Goal: Information Seeking & Learning: Learn about a topic

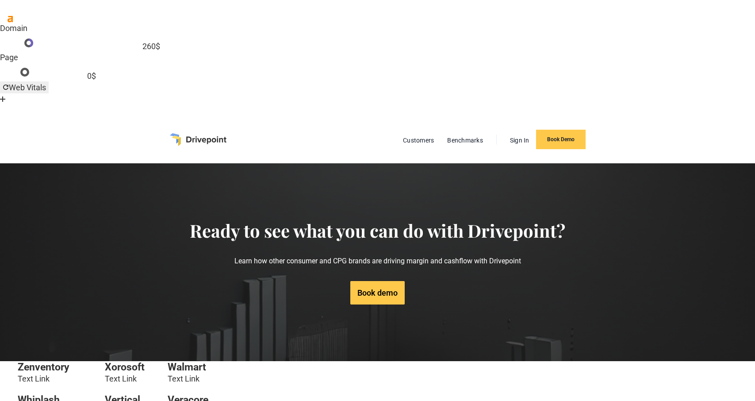
scroll to position [598, 0]
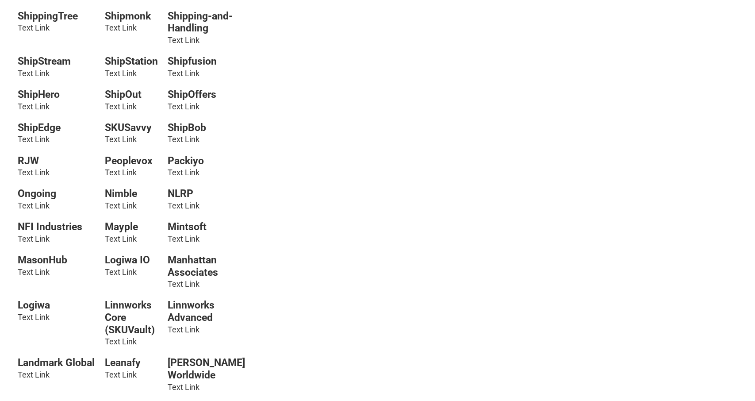
click at [185, 201] on link "Text Link" at bounding box center [184, 205] width 32 height 9
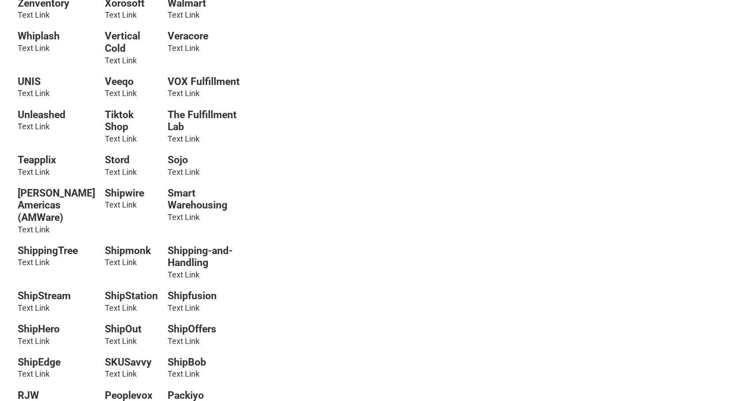
scroll to position [322, 0]
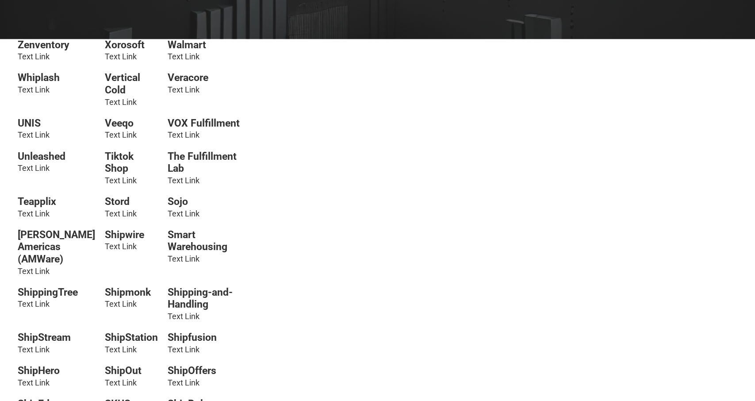
click at [117, 345] on link "Text Link" at bounding box center [121, 349] width 32 height 9
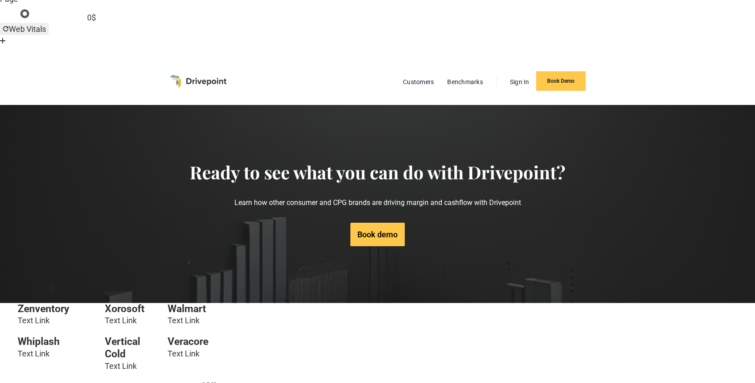
scroll to position [0, 0]
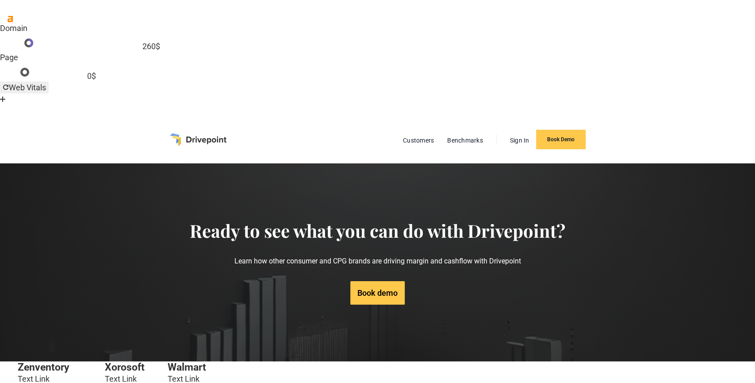
click at [120, 374] on link "Text Link" at bounding box center [121, 378] width 32 height 9
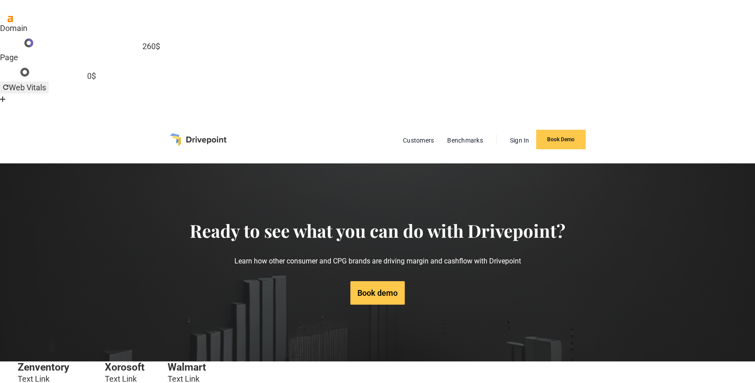
click at [120, 374] on link "Text Link" at bounding box center [121, 378] width 32 height 9
click at [288, 281] on div "Book demo" at bounding box center [378, 292] width 376 height 23
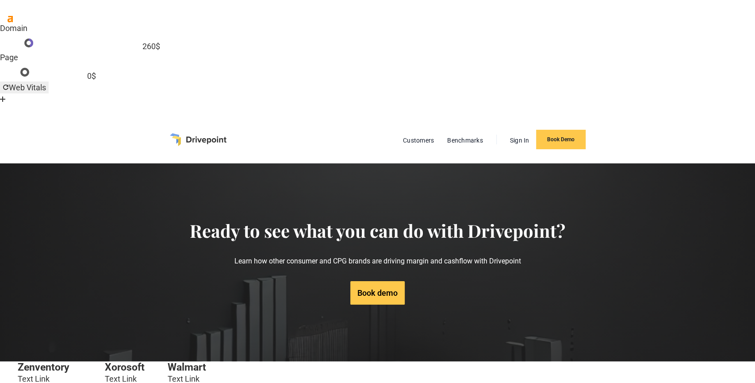
click at [216, 133] on img "home" at bounding box center [198, 139] width 57 height 12
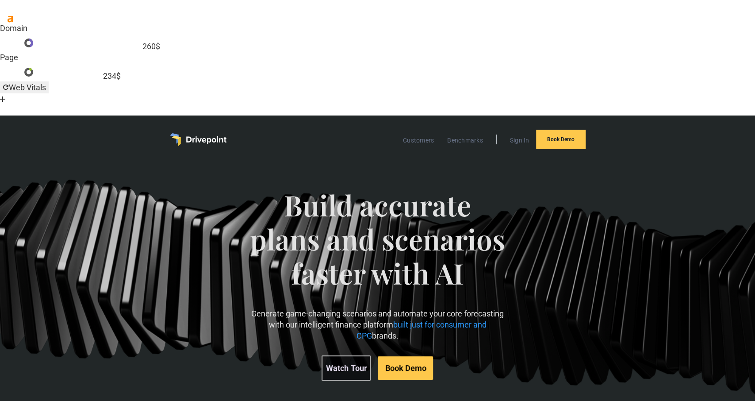
click at [299, 170] on div "Build accurate plans and scenarios faster with AI Generate game-changing scenar…" at bounding box center [377, 284] width 259 height 228
click at [426, 134] on link "Customers" at bounding box center [419, 140] width 40 height 12
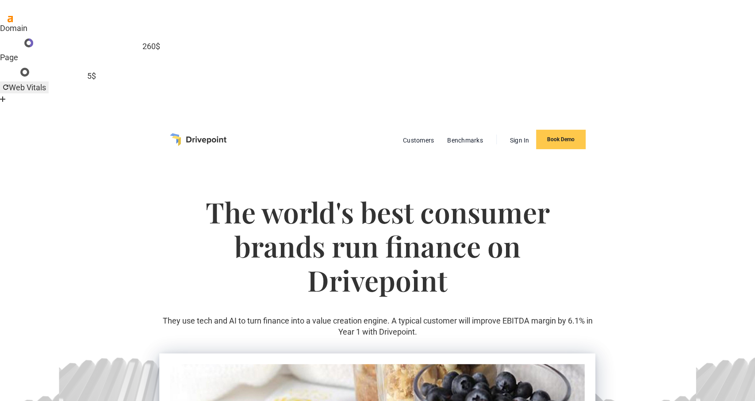
scroll to position [276, 0]
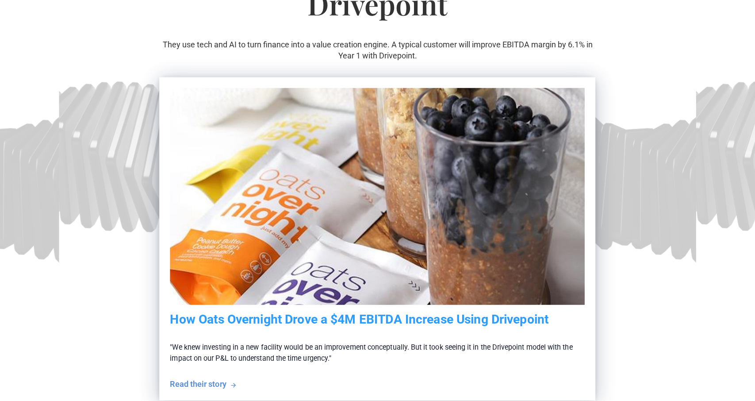
click at [431, 312] on h5 "How Oats Overnight Drove a $4M EBITDA Increase Using Drivepoint" at bounding box center [377, 319] width 414 height 15
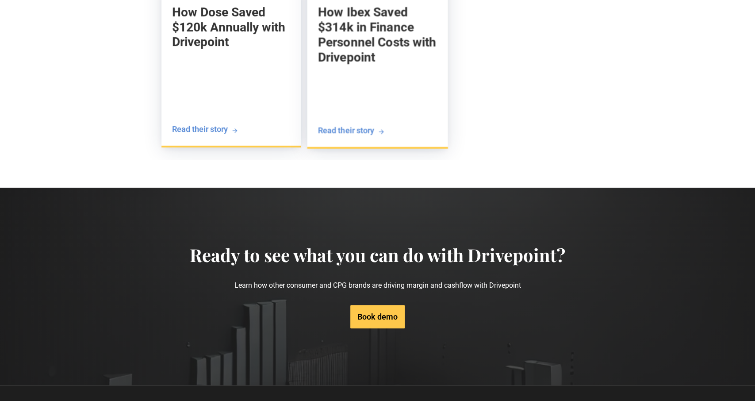
scroll to position [2622, 0]
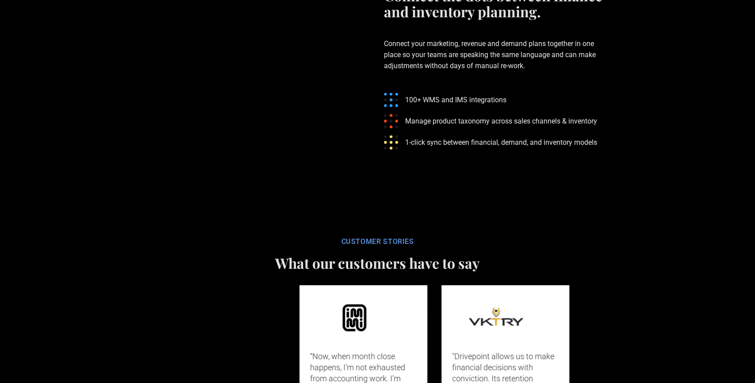
scroll to position [2300, 0]
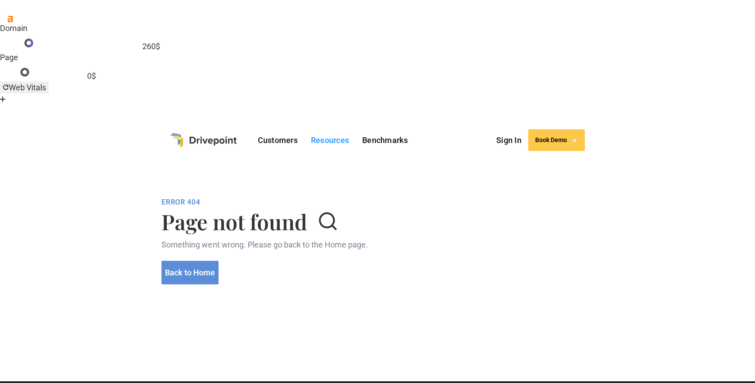
click at [338, 133] on link "Resources" at bounding box center [330, 140] width 47 height 14
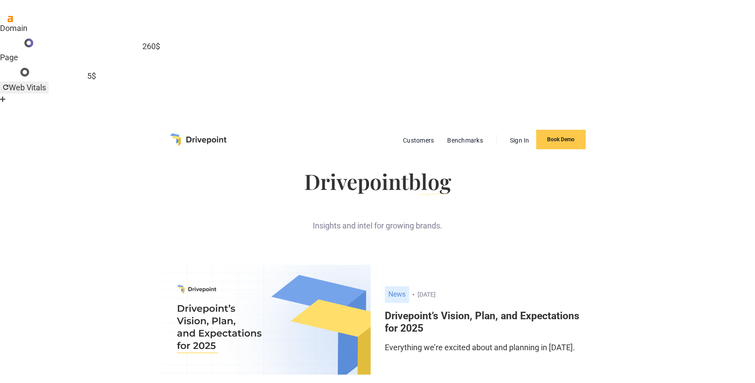
click at [204, 133] on img "home" at bounding box center [198, 139] width 57 height 12
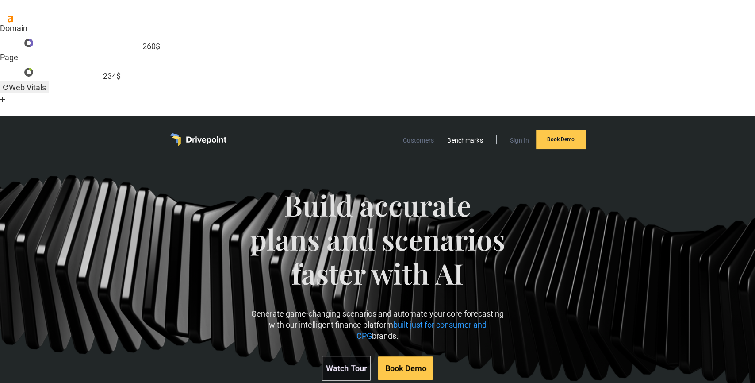
click at [457, 134] on link "Benchmarks" at bounding box center [465, 140] width 45 height 12
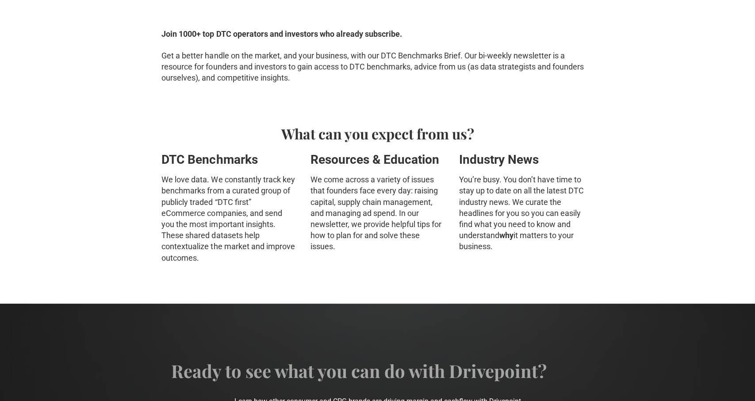
scroll to position [486, 0]
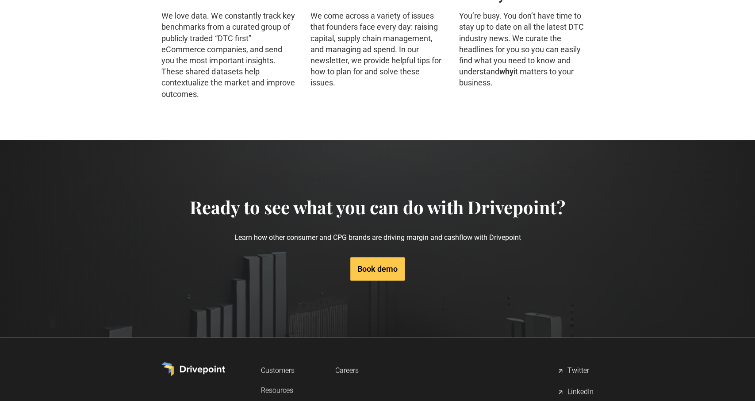
click at [562, 192] on section "Ready to see what you can do with Drivepoint? Learn how other consumer and CPG …" at bounding box center [377, 238] width 755 height 197
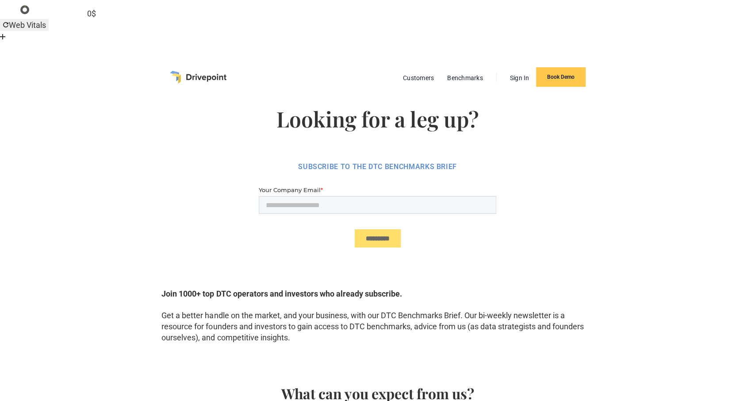
scroll to position [0, 0]
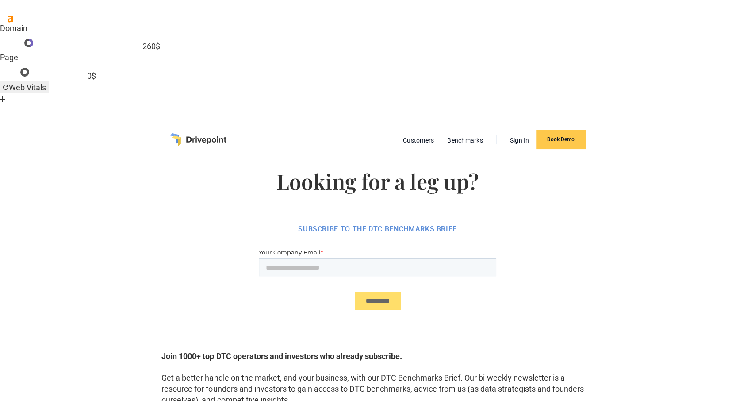
click at [212, 133] on img "home" at bounding box center [198, 139] width 57 height 12
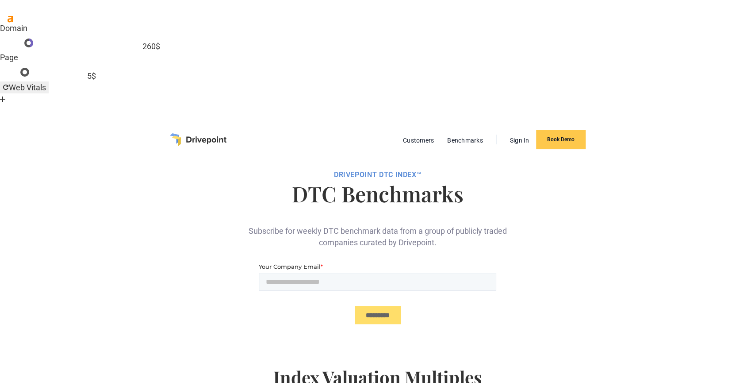
click at [196, 133] on img "home" at bounding box center [198, 139] width 57 height 12
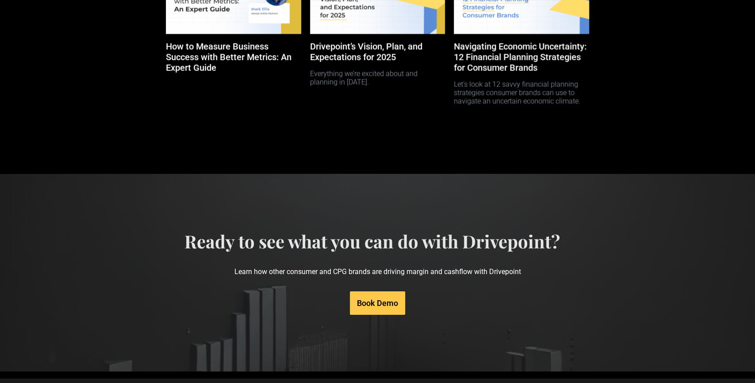
scroll to position [4257, 0]
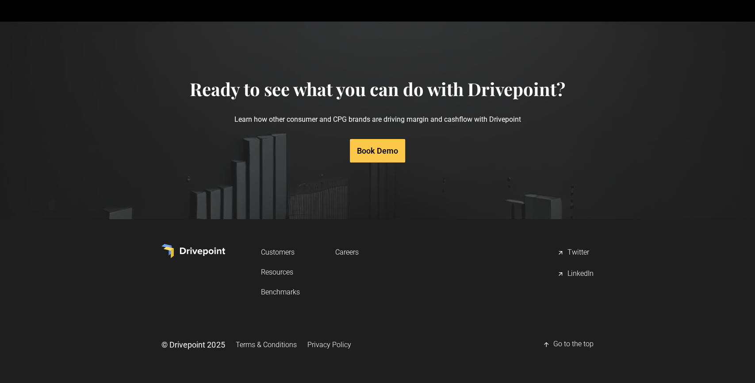
click at [268, 272] on link "Resources" at bounding box center [280, 272] width 39 height 16
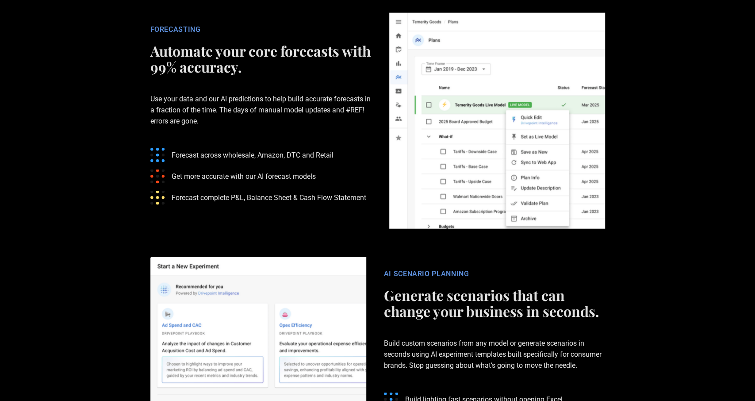
scroll to position [1519, 0]
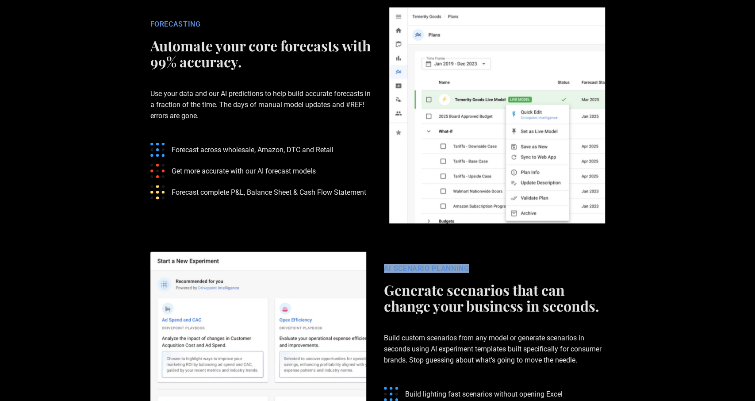
drag, startPoint x: 481, startPoint y: 167, endPoint x: 380, endPoint y: 166, distance: 100.9
click at [380, 264] on div "AI SCENARIO PLANNING Generate scenarios that can change your business in second…" at bounding box center [494, 359] width 239 height 191
copy div "AI SCENARIO PLANNING"
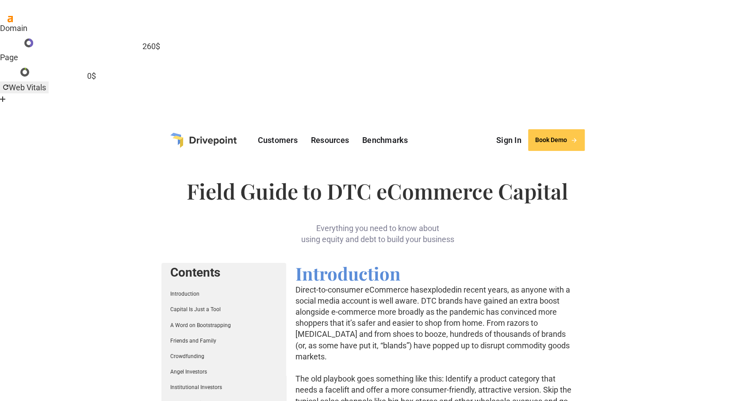
click at [194, 306] on link "Capital Is Just a Tool" at bounding box center [195, 309] width 50 height 6
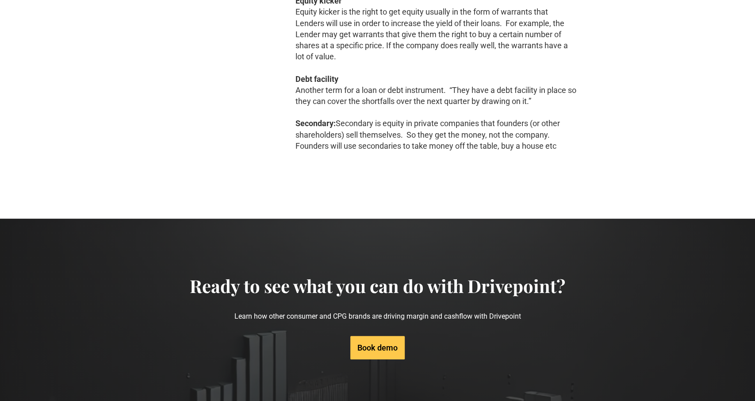
scroll to position [18411, 0]
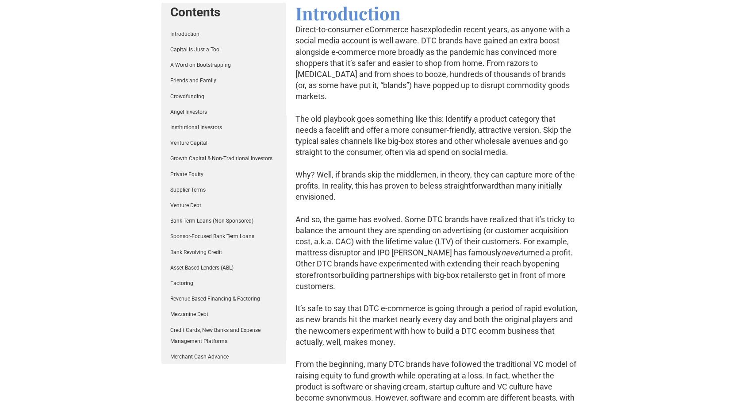
scroll to position [0, 0]
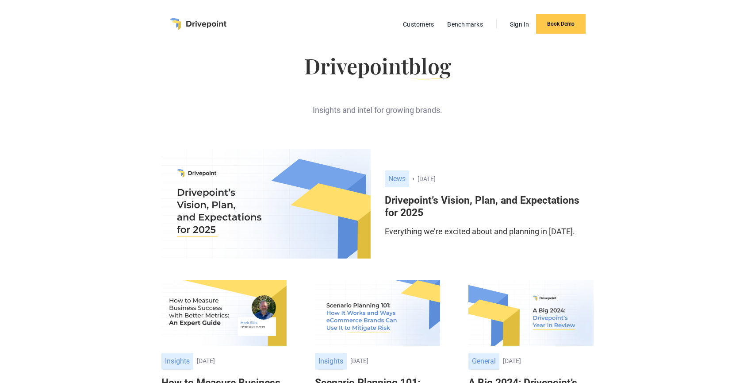
scroll to position [736, 0]
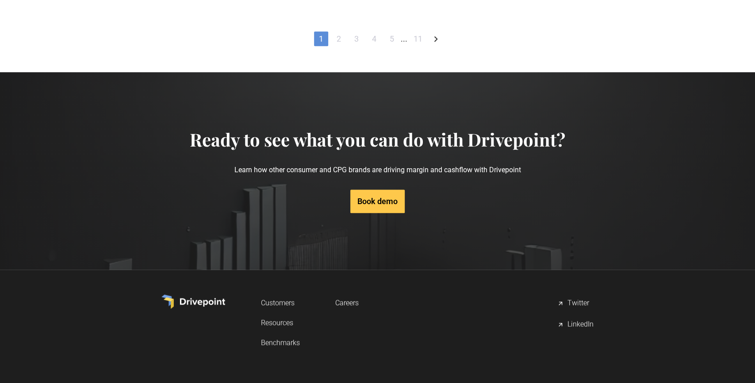
click at [336, 41] on link "2" at bounding box center [339, 38] width 14 height 15
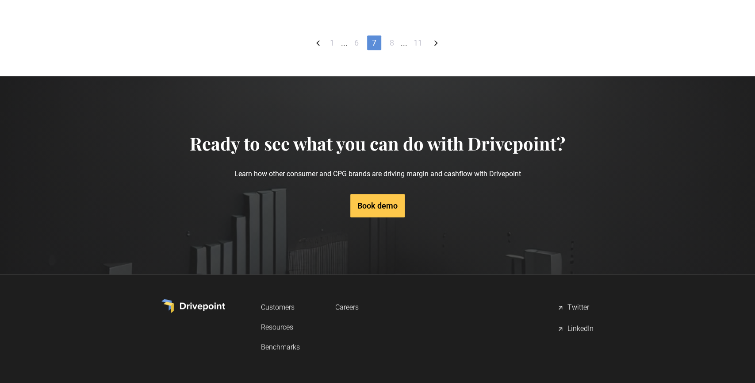
click at [419, 50] on link "11" at bounding box center [418, 42] width 18 height 15
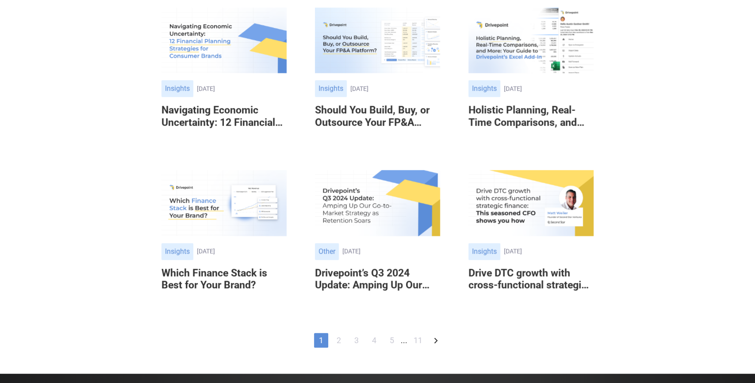
click at [377, 341] on link "4" at bounding box center [374, 340] width 14 height 15
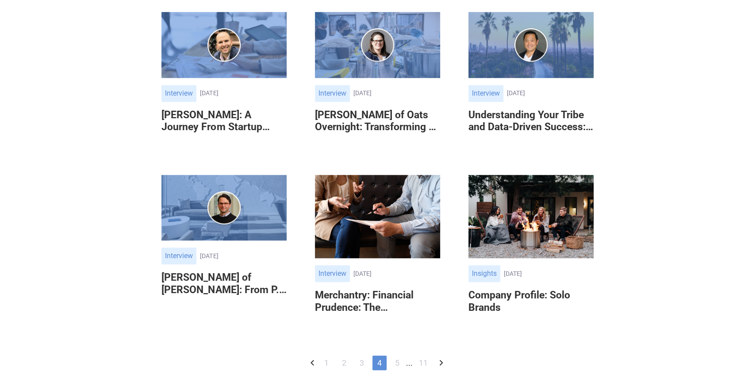
click at [312, 362] on icon "Previous Page" at bounding box center [313, 363] width 4 height 6
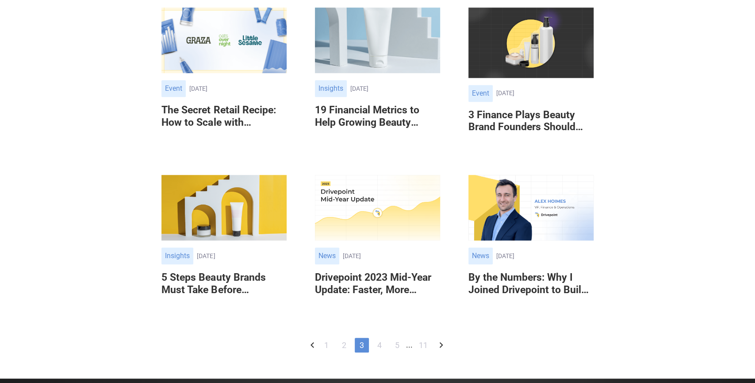
click at [326, 345] on link "1" at bounding box center [326, 344] width 14 height 15
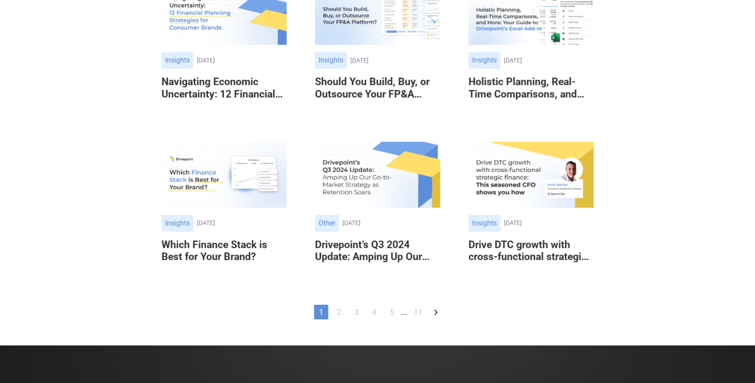
scroll to position [527, 0]
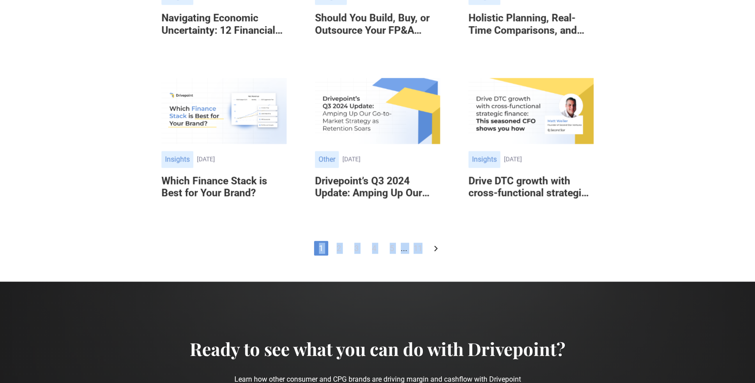
drag, startPoint x: 420, startPoint y: 249, endPoint x: 272, endPoint y: 248, distance: 147.7
click at [272, 248] on div "1 2 3 4 5 ... 11" at bounding box center [377, 248] width 432 height 15
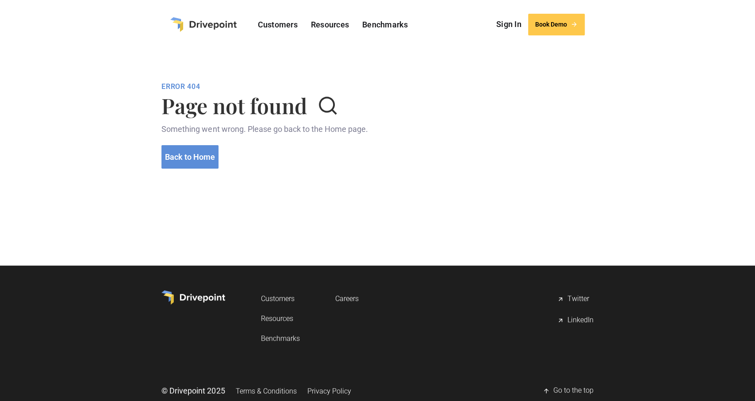
click at [360, 212] on div at bounding box center [377, 222] width 755 height 85
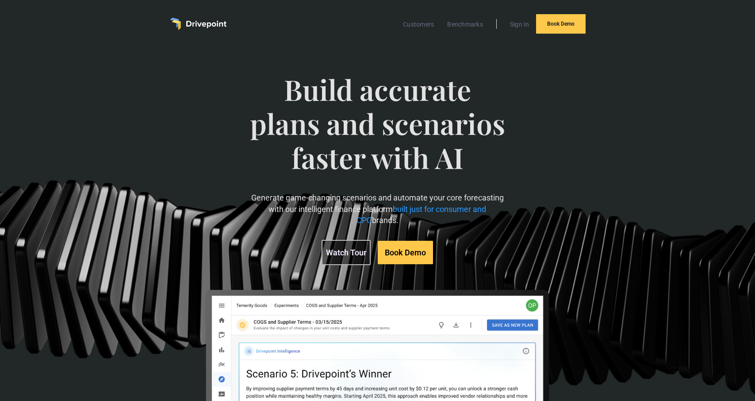
scroll to position [1519, 0]
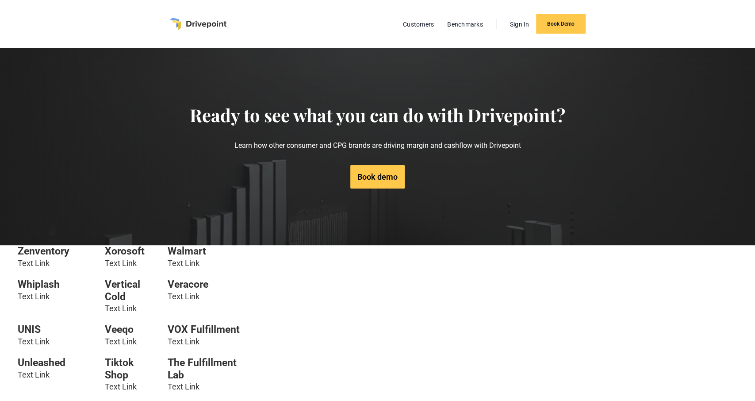
click at [125, 309] on link "Text Link" at bounding box center [121, 307] width 32 height 9
click at [111, 291] on h6 "Vertical Cold" at bounding box center [131, 290] width 53 height 24
drag, startPoint x: 111, startPoint y: 291, endPoint x: 180, endPoint y: 289, distance: 68.6
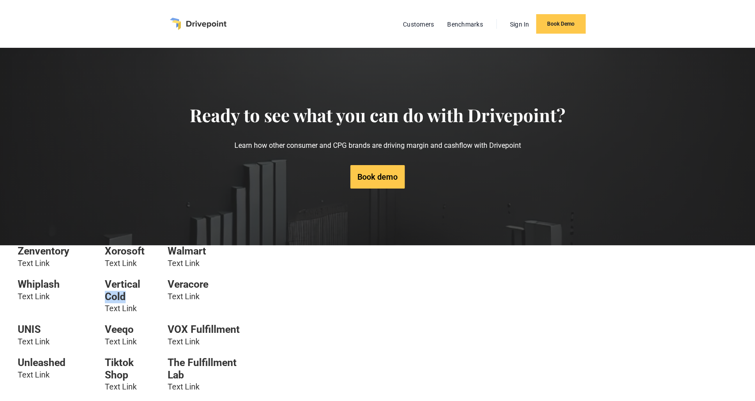
click at [113, 291] on h6 "Vertical Cold" at bounding box center [131, 290] width 53 height 24
drag, startPoint x: 187, startPoint y: 287, endPoint x: 185, endPoint y: 303, distance: 15.6
click at [187, 287] on h6 "Veracore" at bounding box center [206, 284] width 77 height 12
click at [185, 303] on div "Veracore Text Link" at bounding box center [206, 295] width 77 height 35
click at [184, 296] on link "Text Link" at bounding box center [184, 295] width 32 height 9
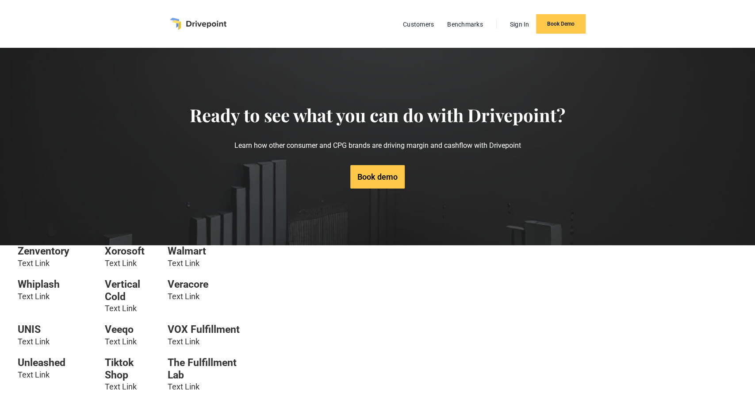
click at [184, 296] on link "Text Link" at bounding box center [184, 295] width 32 height 9
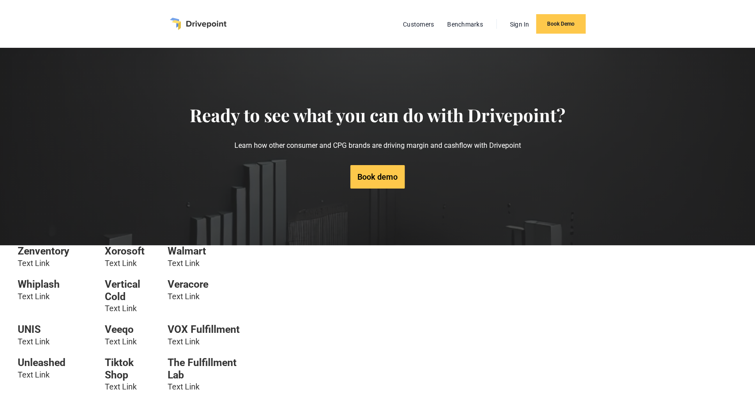
click at [184, 296] on link "Text Link" at bounding box center [184, 295] width 32 height 9
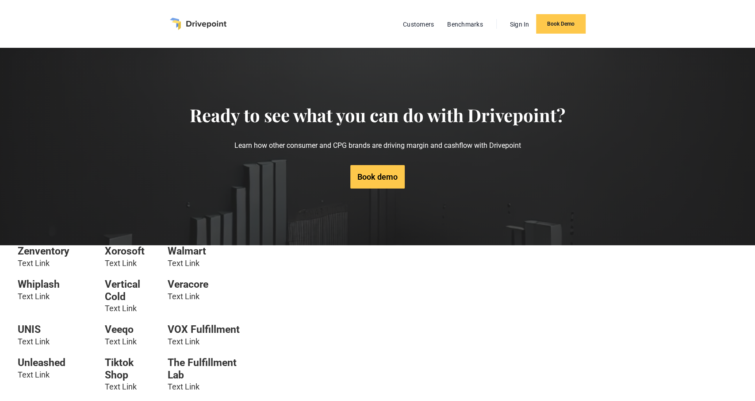
click at [184, 296] on link "Text Link" at bounding box center [184, 295] width 32 height 9
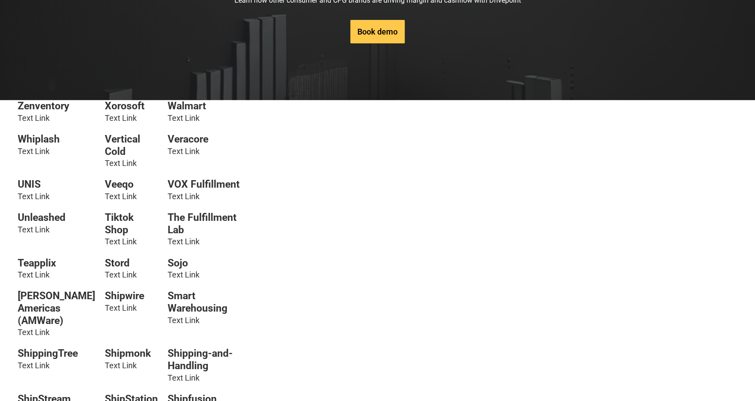
scroll to position [184, 0]
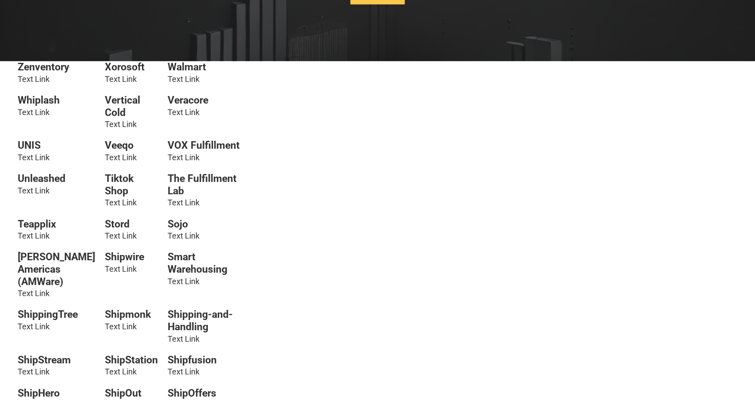
click at [179, 275] on h6 "Smart Warehousing" at bounding box center [206, 263] width 77 height 24
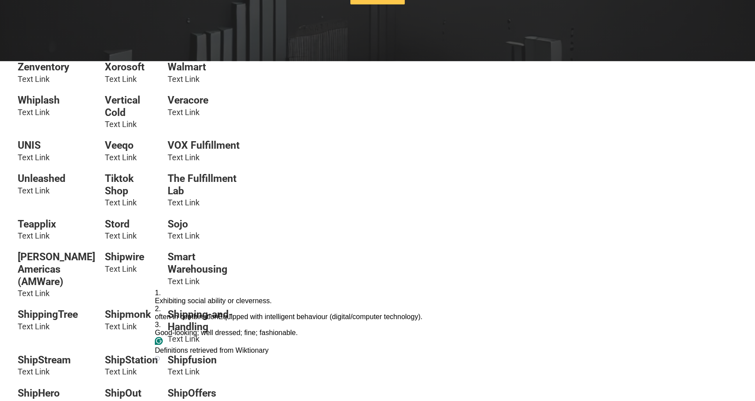
click at [187, 313] on span "often in combination" at bounding box center [186, 317] width 63 height 8
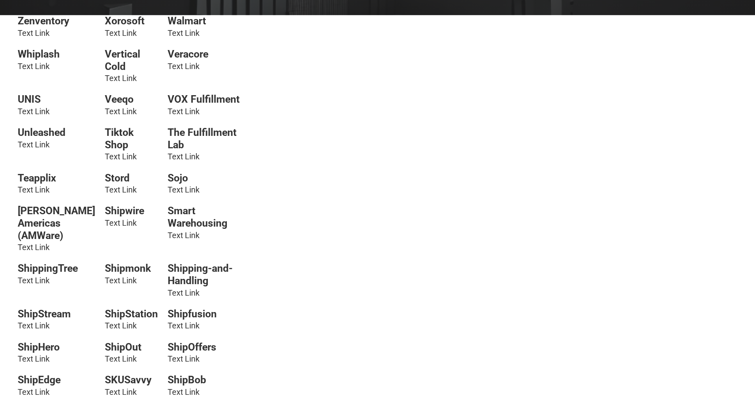
scroll to position [0, 0]
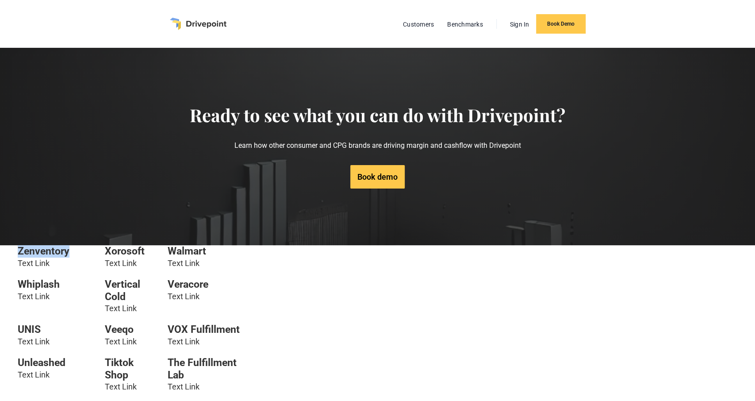
drag, startPoint x: 18, startPoint y: 250, endPoint x: 86, endPoint y: 251, distance: 68.6
click at [86, 251] on h6 "Zenventory" at bounding box center [56, 251] width 77 height 12
copy h6 "Zenventory"
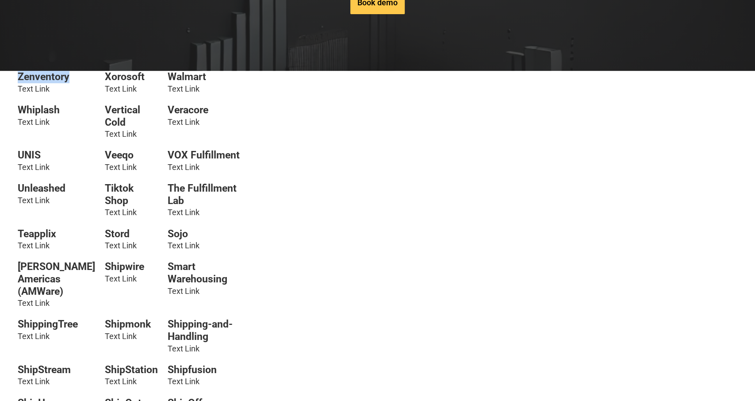
scroll to position [184, 0]
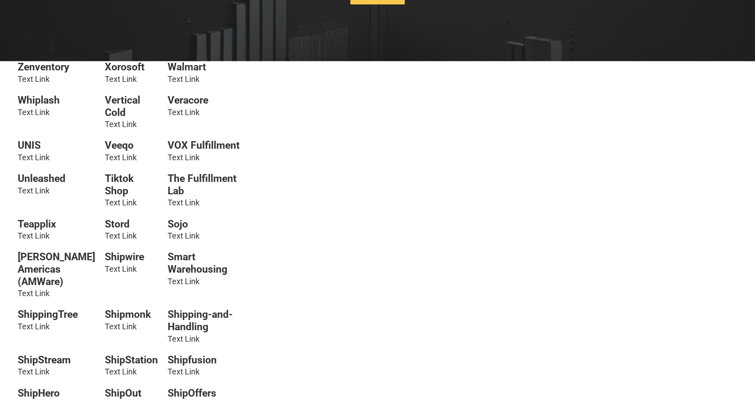
drag, startPoint x: 418, startPoint y: 329, endPoint x: 400, endPoint y: 320, distance: 20.0
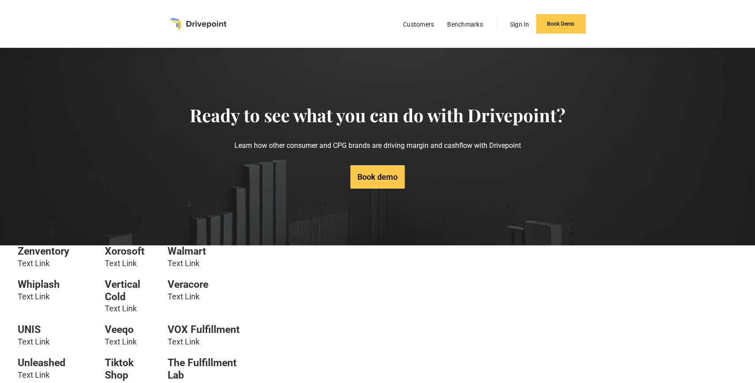
scroll to position [983, 0]
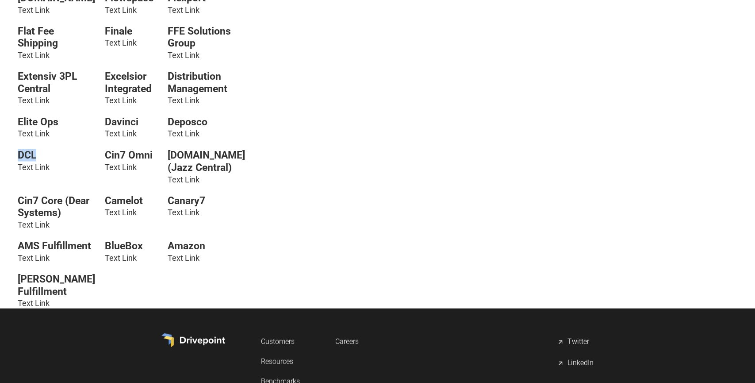
click at [35, 171] on link "Text Link" at bounding box center [34, 166] width 32 height 9
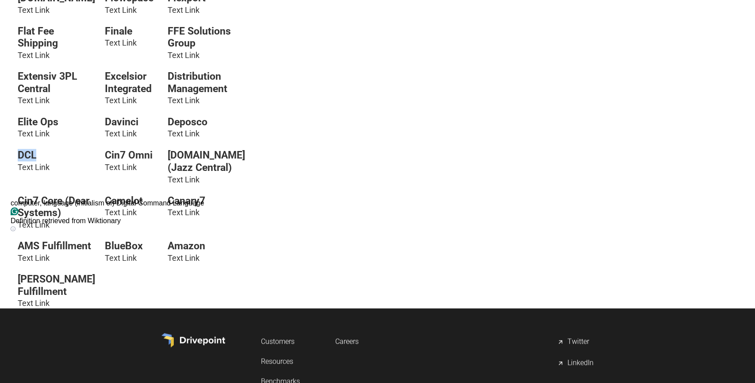
click at [186, 184] on link "Text Link" at bounding box center [184, 178] width 32 height 9
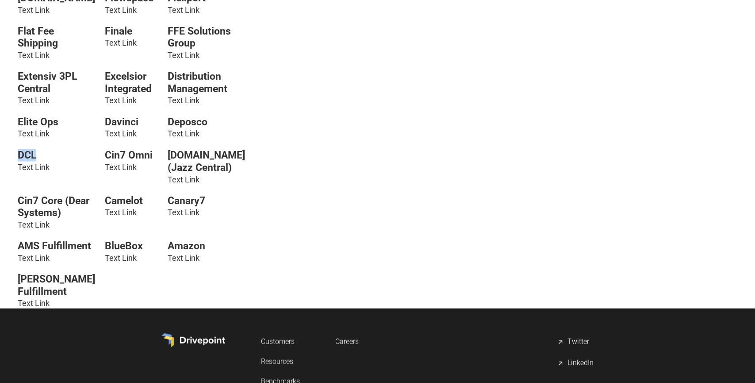
click at [186, 184] on link "Text Link" at bounding box center [184, 178] width 32 height 9
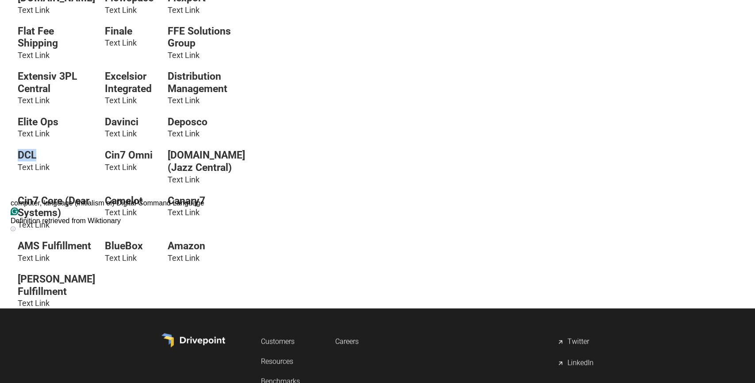
click at [186, 184] on link "Text Link" at bounding box center [184, 178] width 32 height 9
click at [182, 262] on link "Text Link" at bounding box center [184, 257] width 32 height 9
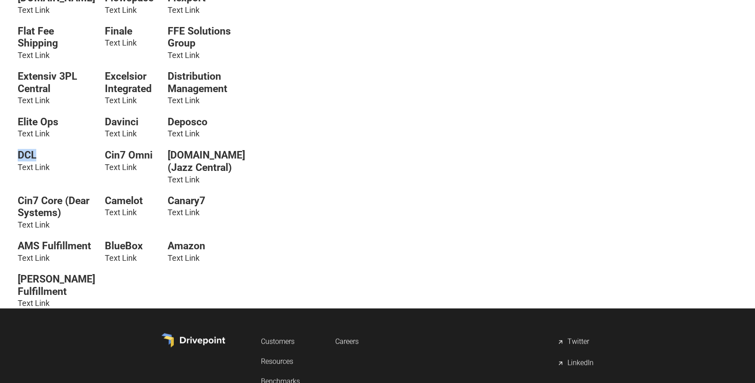
click at [182, 262] on link "Text Link" at bounding box center [184, 257] width 32 height 9
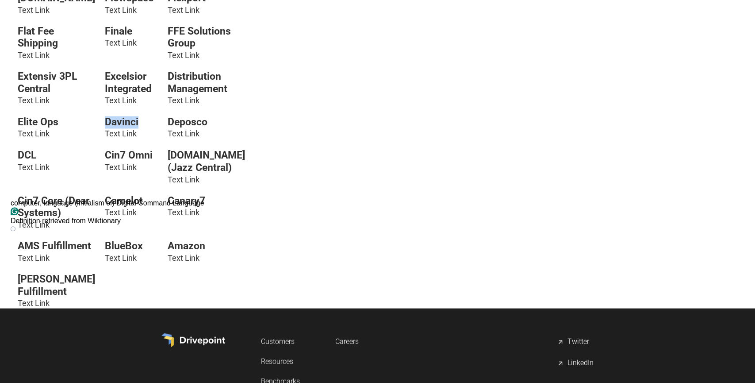
drag, startPoint x: 95, startPoint y: 157, endPoint x: 152, endPoint y: 161, distance: 56.7
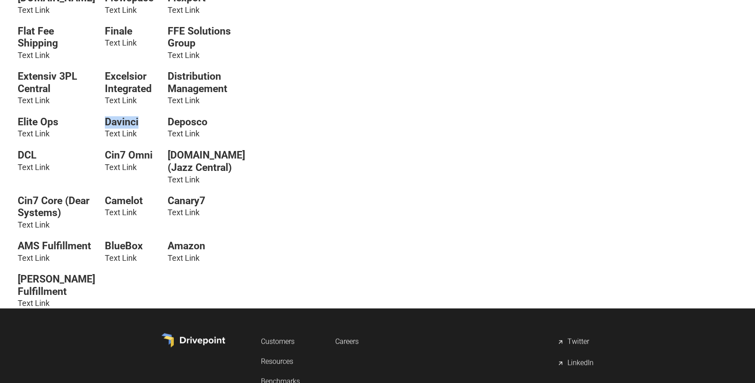
copy h6 "Davinci"
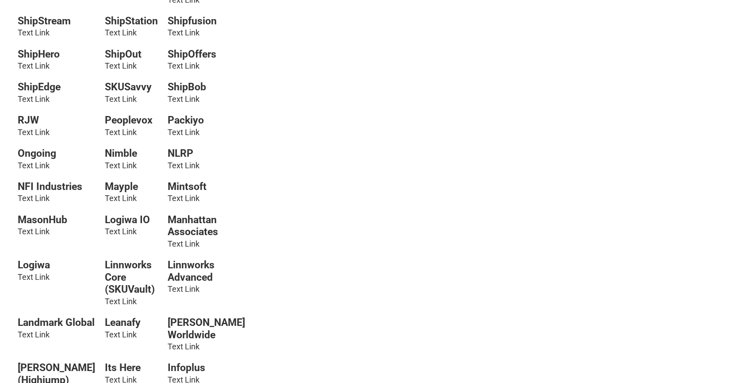
scroll to position [201, 0]
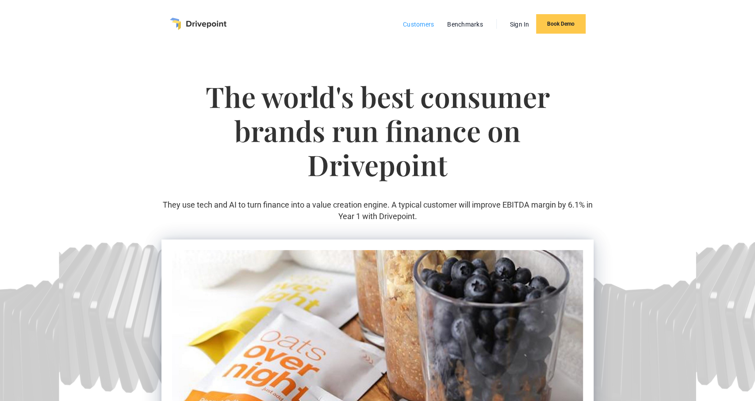
click at [420, 23] on link "Customers" at bounding box center [419, 25] width 40 height 12
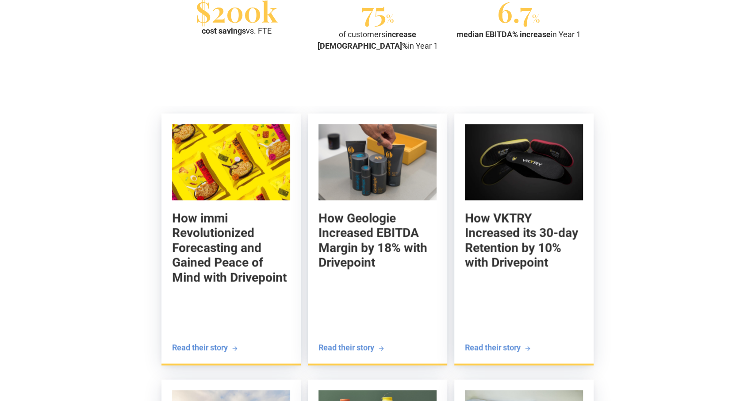
scroll to position [966, 0]
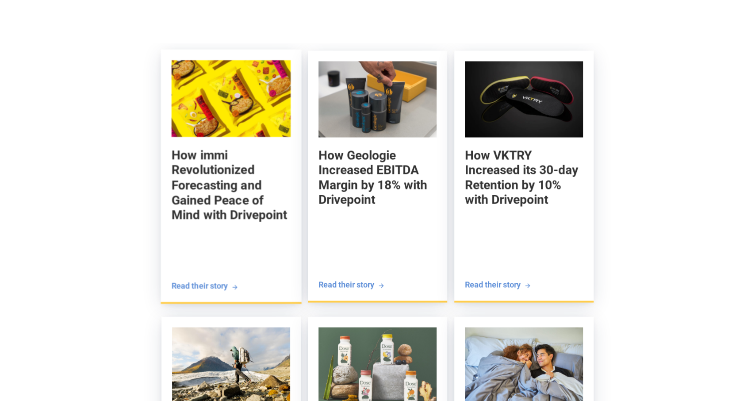
click at [233, 204] on h5 "How immi Revolutionized Forecasting and Gained Peace of Mind with Drivepoint" at bounding box center [231, 184] width 119 height 75
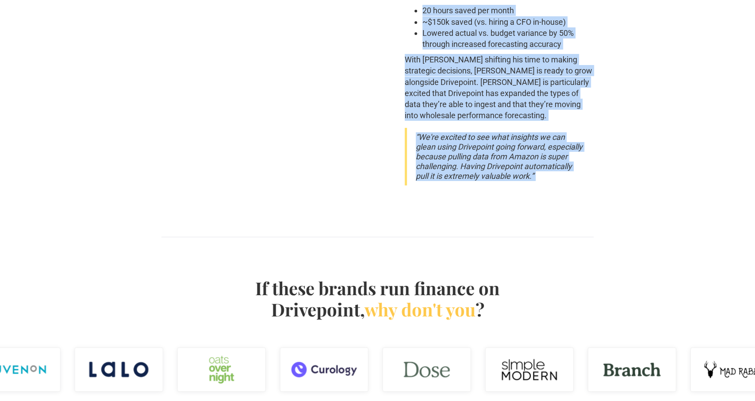
scroll to position [1978, 0]
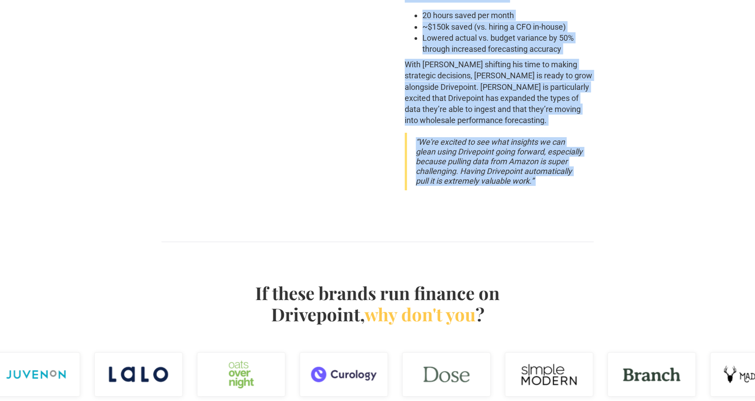
drag, startPoint x: 201, startPoint y: 149, endPoint x: 584, endPoint y: 142, distance: 383.6
copy div "Lor ipsu Dolorsitametco Adipiscinge sed Doeius Tempo in Utla etdo Magnaaliqu en…"
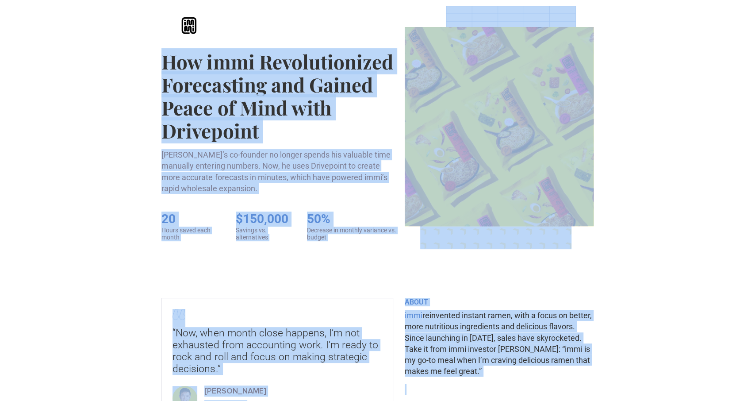
scroll to position [0, 0]
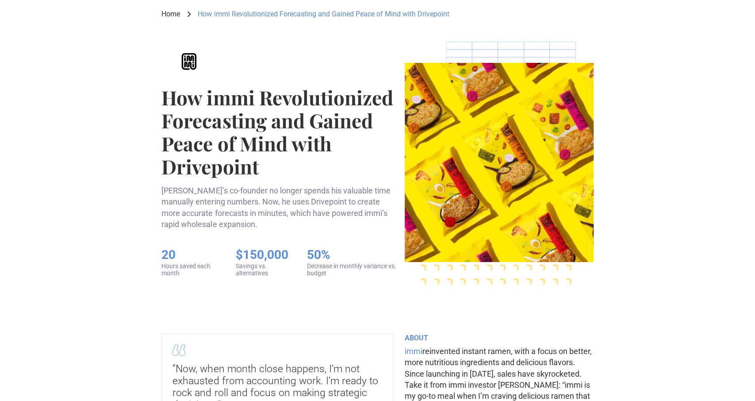
scroll to position [46, 0]
drag, startPoint x: 238, startPoint y: 252, endPoint x: 292, endPoint y: 253, distance: 54.0
click at [292, 253] on div "20 Hours saved each month $150,000 Savings vs. alternatives 50% Decrease in mon…" at bounding box center [279, 262] width 236 height 30
copy h5 "$150,000"
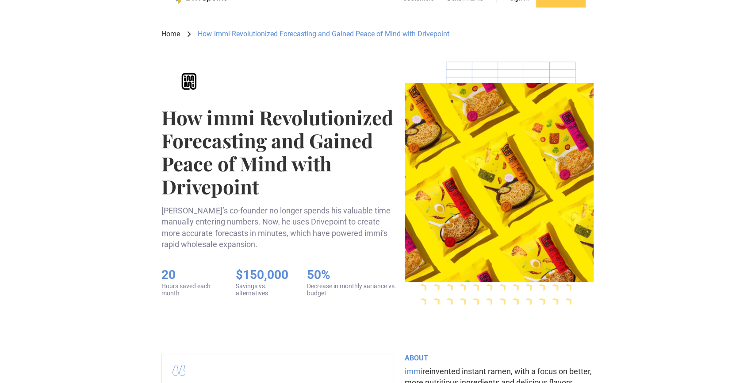
scroll to position [0, 0]
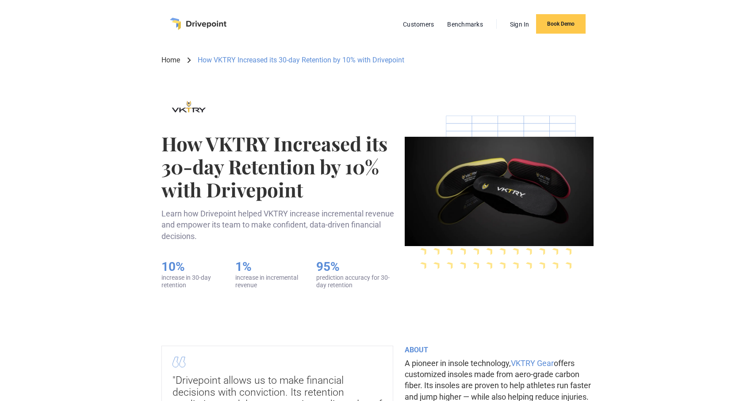
scroll to position [0, 0]
click at [265, 60] on div "How VKTRY Increased its 30-day Retention by 10% with Drivepoint" at bounding box center [301, 60] width 207 height 10
click at [210, 56] on div "How VKTRY Increased its 30-day Retention by 10% with Drivepoint" at bounding box center [301, 60] width 207 height 10
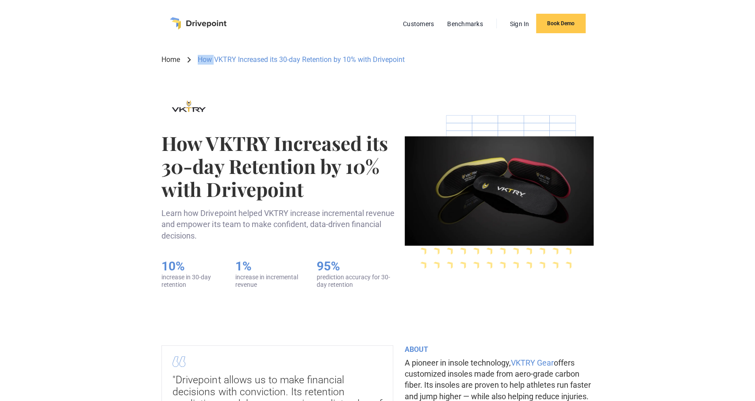
click at [210, 56] on div "How VKTRY Increased its 30-day Retention by 10% with Drivepoint" at bounding box center [301, 60] width 207 height 10
click at [253, 93] on div at bounding box center [377, 79] width 432 height 28
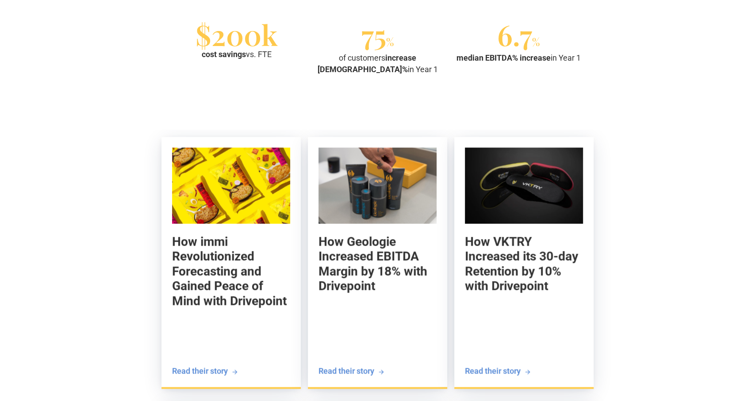
scroll to position [874, 0]
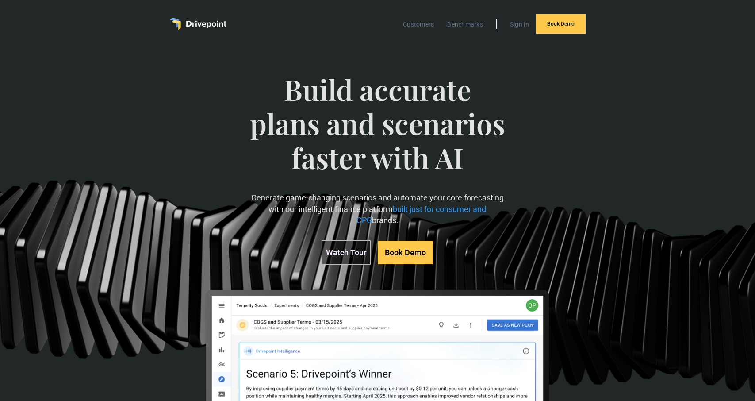
scroll to position [1519, 0]
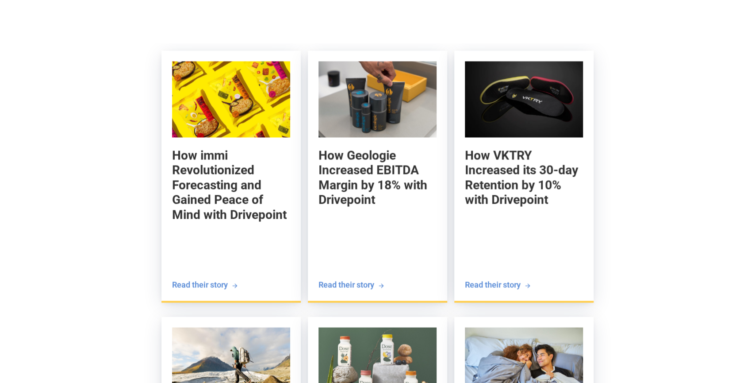
scroll to position [1196, 0]
